Goal: Transaction & Acquisition: Subscribe to service/newsletter

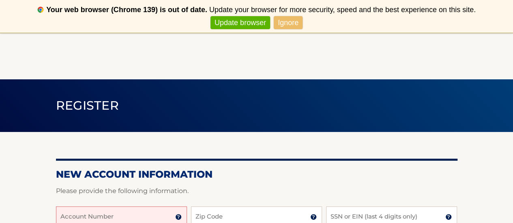
scroll to position [81, 0]
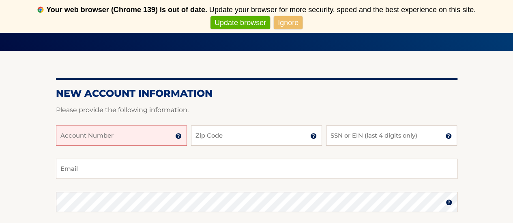
click at [145, 137] on input "Account Number" at bounding box center [121, 136] width 131 height 20
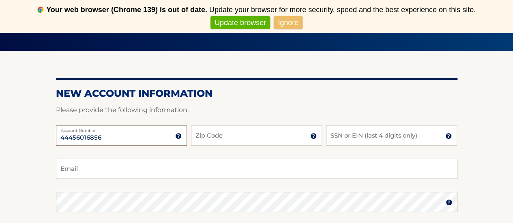
type input "44456016856"
type input "33317"
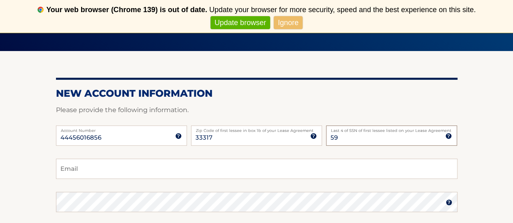
type input "5"
type input "1638"
type input "adambarkett@yahoo.com"
click at [145, 126] on label "Account Number" at bounding box center [121, 129] width 131 height 6
click at [145, 126] on input "44456016856" at bounding box center [121, 136] width 131 height 20
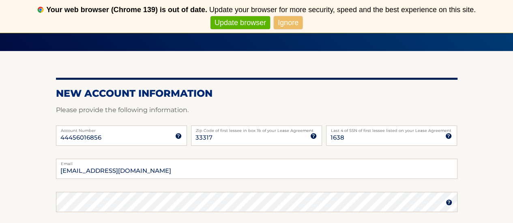
click at [145, 126] on label "Account Number" at bounding box center [121, 129] width 131 height 6
click at [145, 126] on input "44456016856" at bounding box center [121, 136] width 131 height 20
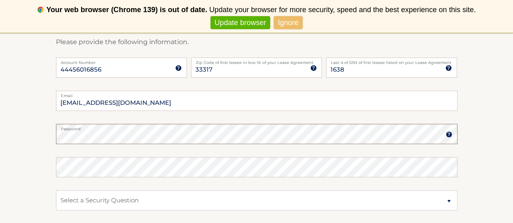
scroll to position [162, 0]
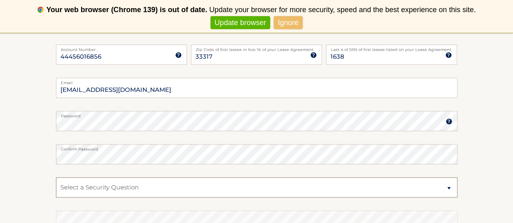
click at [139, 190] on select "Select a Security Question What was the name of your elementary school? What is…" at bounding box center [256, 188] width 401 height 20
select select "1"
click at [56, 178] on select "Select a Security Question What was the name of your elementary school? What is…" at bounding box center [256, 188] width 401 height 20
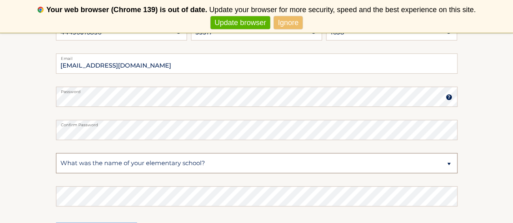
scroll to position [203, 0]
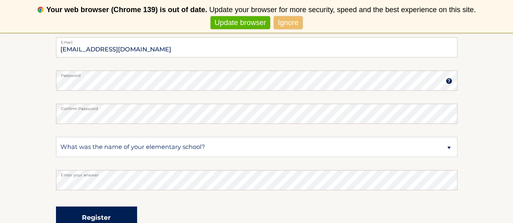
click at [114, 212] on button "Register" at bounding box center [96, 218] width 81 height 22
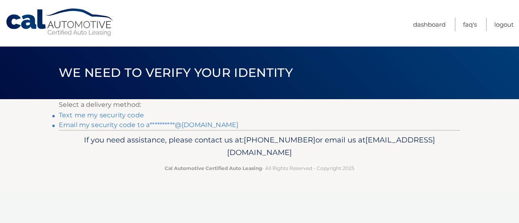
click at [108, 116] on link "Text me my security code" at bounding box center [101, 116] width 85 height 8
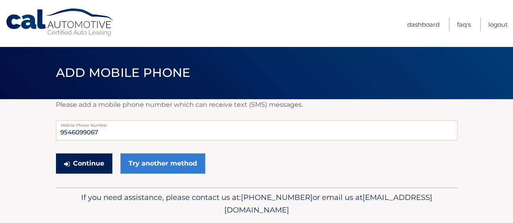
click at [105, 165] on button "Continue" at bounding box center [84, 164] width 56 height 20
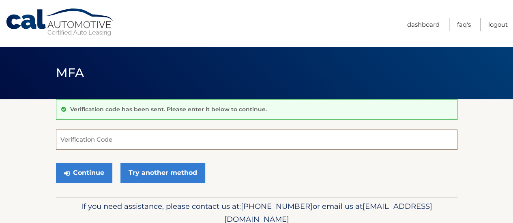
click at [147, 138] on input "Verification Code" at bounding box center [256, 140] width 401 height 20
type input "731798"
click at [56, 163] on button "Continue" at bounding box center [84, 173] width 56 height 20
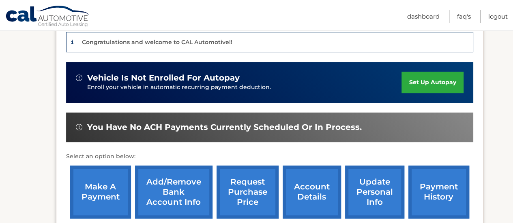
scroll to position [243, 0]
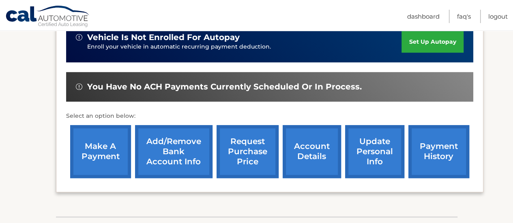
click at [108, 146] on link "make a payment" at bounding box center [100, 151] width 61 height 53
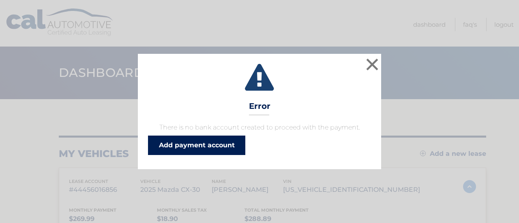
click at [196, 143] on link "Add payment account" at bounding box center [196, 145] width 97 height 19
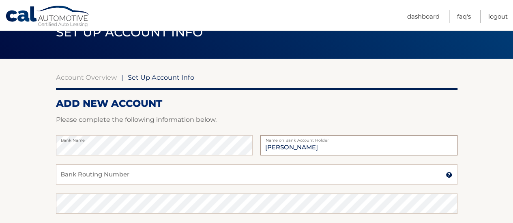
scroll to position [81, 0]
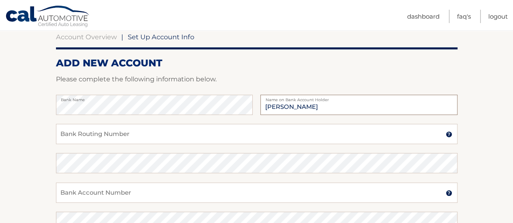
type input "[PERSON_NAME]"
click at [157, 135] on input "Bank Routing Number" at bounding box center [256, 134] width 401 height 20
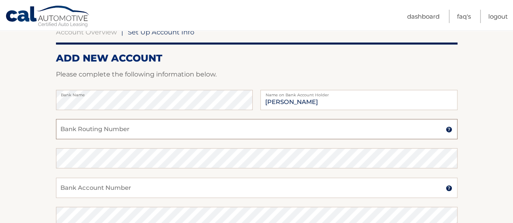
scroll to position [84, 0]
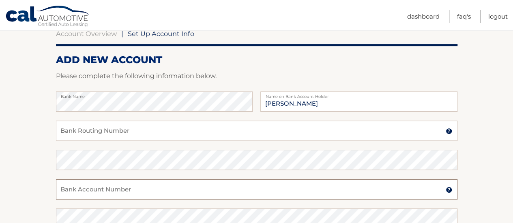
click at [152, 188] on input "Bank Account Number" at bounding box center [256, 190] width 401 height 20
paste input "898092466615"
type input "898092466615"
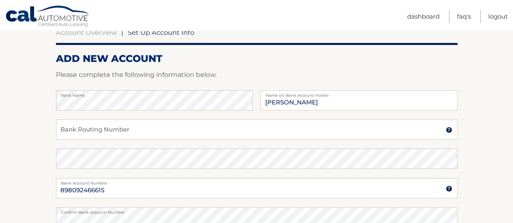
click at [132, 215] on div "Confirm Bank Account Number" at bounding box center [256, 218] width 401 height 20
click at [97, 129] on input "Bank Routing Number" at bounding box center [256, 130] width 401 height 20
paste input "063000047"
type input "063000047"
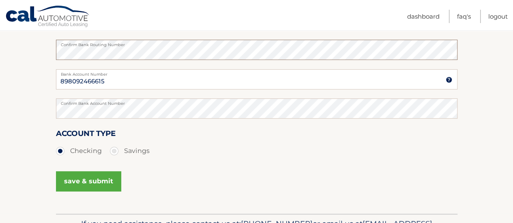
scroll to position [207, 0]
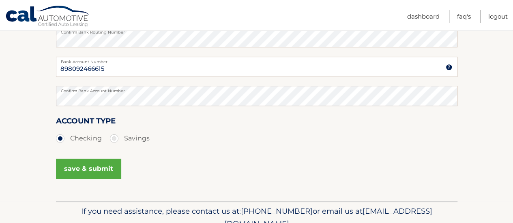
click at [99, 168] on button "save & submit" at bounding box center [88, 169] width 65 height 20
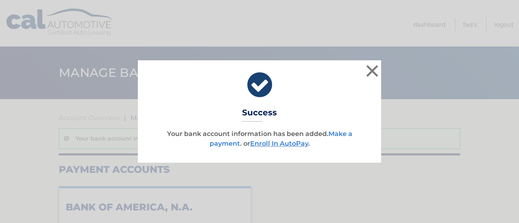
click at [335, 133] on link "Make a payment" at bounding box center [281, 138] width 143 height 17
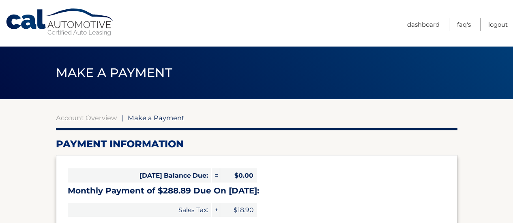
select select "NGUzN2QyMWEtNjQ3NC00ZDViLWI1NzYtYjNmYjZiMDA0MzU0"
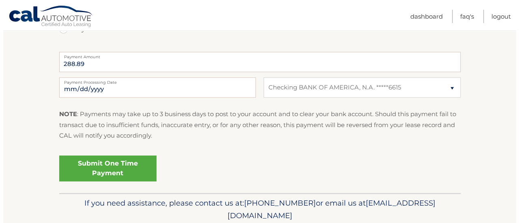
scroll to position [355, 0]
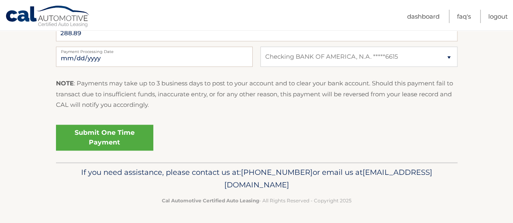
click at [126, 140] on link "Submit One Time Payment" at bounding box center [104, 138] width 97 height 26
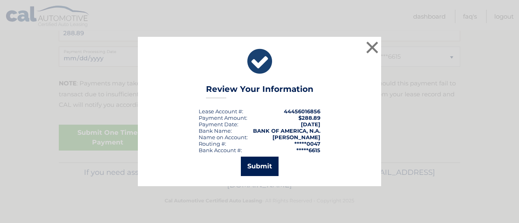
click at [262, 162] on button "Submit" at bounding box center [260, 166] width 38 height 19
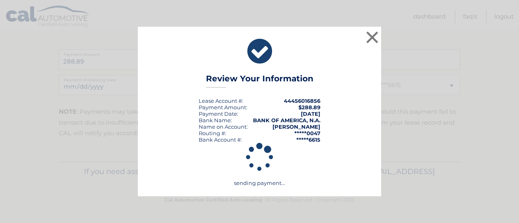
scroll to position [326, 0]
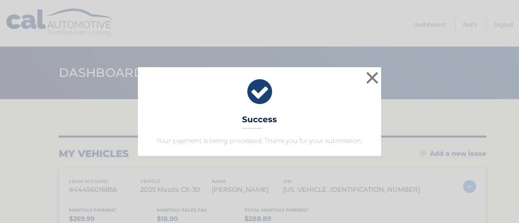
click at [255, 97] on icon at bounding box center [259, 91] width 223 height 29
click at [371, 83] on button "×" at bounding box center [372, 78] width 16 height 16
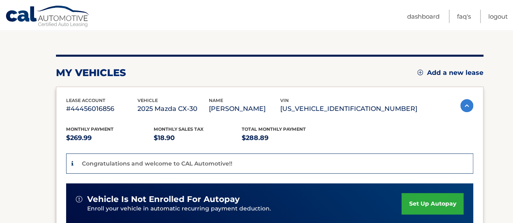
scroll to position [122, 0]
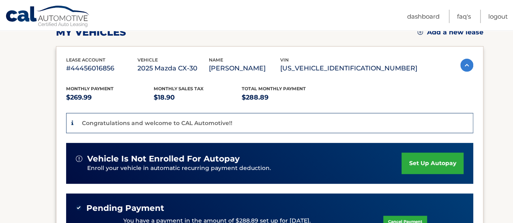
click at [426, 165] on link "set up autopay" at bounding box center [432, 163] width 62 height 21
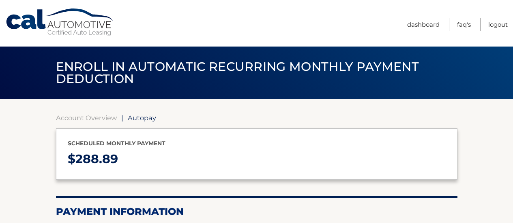
select select "NGUzN2QyMWEtNjQ3NC00ZDViLWI1NzYtYjNmYjZiMDA0MzU0"
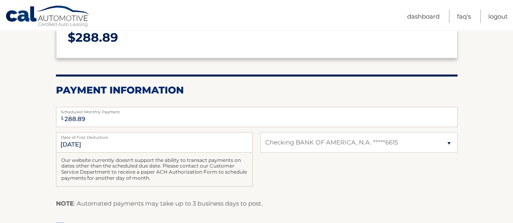
scroll to position [162, 0]
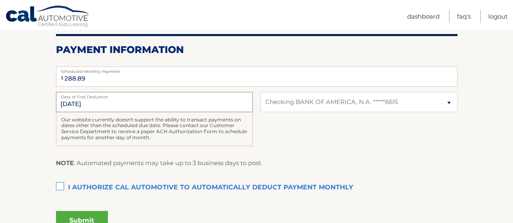
click at [64, 104] on input "10/10/2025" at bounding box center [154, 102] width 197 height 20
click at [269, 122] on div "10/10/2025 Date of First Deduction Our website currently doesn't support the ab…" at bounding box center [256, 123] width 401 height 63
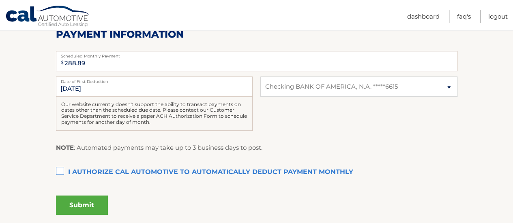
scroll to position [79, 0]
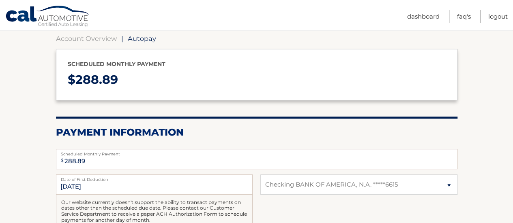
click at [114, 179] on label "Date of First Deduction" at bounding box center [154, 178] width 197 height 6
click at [114, 179] on input "10/10/2025" at bounding box center [154, 185] width 197 height 20
click at [101, 188] on input "10/10/2025" at bounding box center [154, 185] width 197 height 20
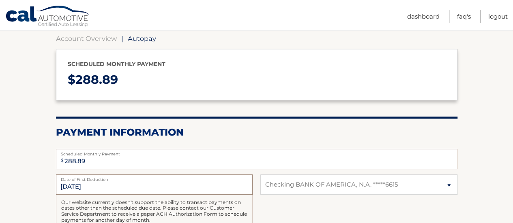
click at [76, 186] on input "10/10/2025" at bounding box center [154, 185] width 197 height 20
drag, startPoint x: 75, startPoint y: 186, endPoint x: 70, endPoint y: 190, distance: 6.7
click at [70, 190] on input "10/10/2025" at bounding box center [154, 185] width 197 height 20
click at [64, 186] on input "10/10/2025" at bounding box center [154, 185] width 197 height 20
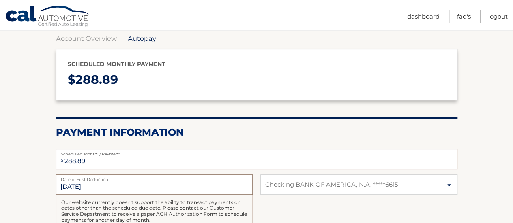
click at [64, 186] on input "10/10/2025" at bounding box center [154, 185] width 197 height 20
click at [65, 186] on input "10/10/2025" at bounding box center [154, 185] width 197 height 20
click at [154, 184] on input "10/10/2025" at bounding box center [154, 185] width 197 height 20
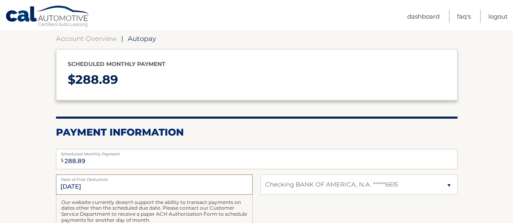
scroll to position [0, 0]
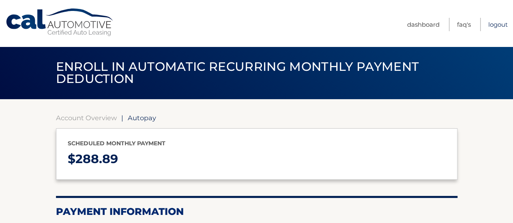
click at [502, 26] on link "Logout" at bounding box center [497, 24] width 19 height 13
